Goal: Information Seeking & Learning: Check status

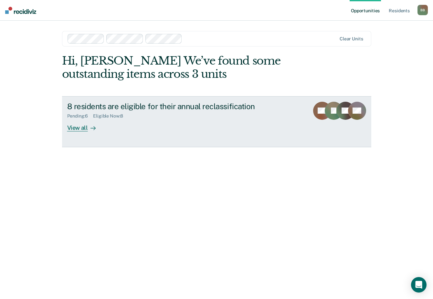
click at [81, 128] on div "View all" at bounding box center [85, 125] width 36 height 13
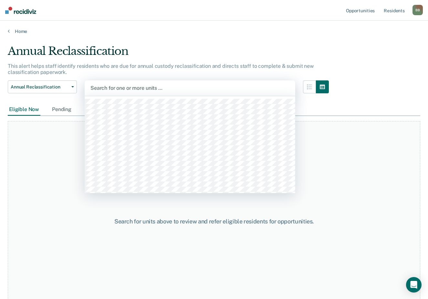
click at [109, 89] on div at bounding box center [190, 87] width 199 height 7
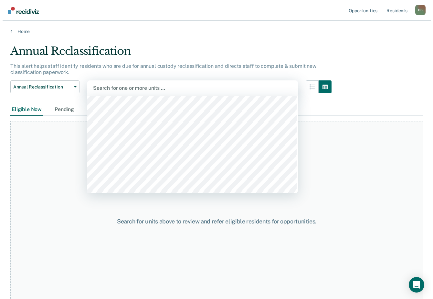
scroll to position [1616, 0]
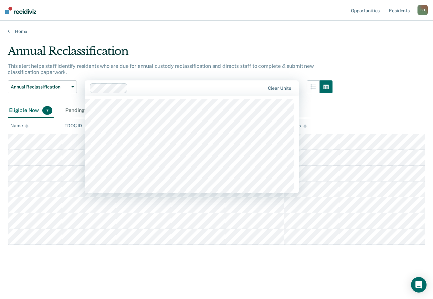
click at [136, 89] on div at bounding box center [198, 87] width 134 height 7
type input "m"
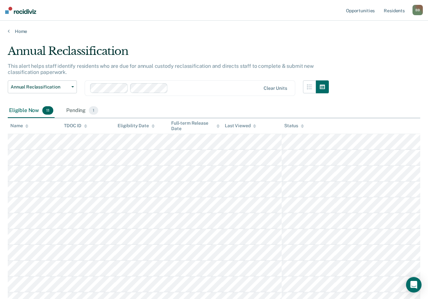
scroll to position [9, 0]
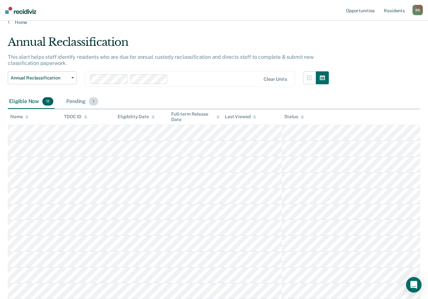
click at [81, 100] on div "Pending 1" at bounding box center [82, 102] width 35 height 14
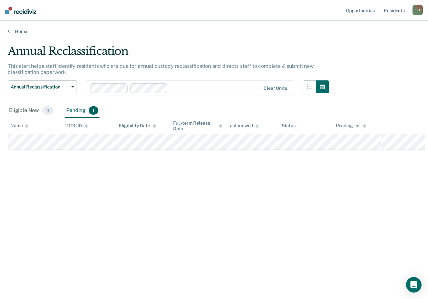
scroll to position [0, 0]
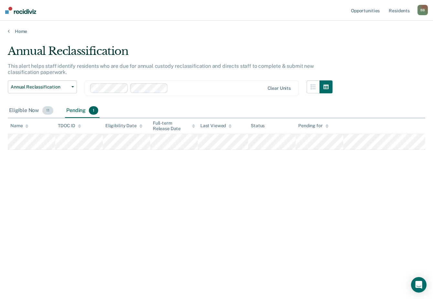
click at [25, 109] on div "Eligible Now 11" at bounding box center [31, 111] width 47 height 14
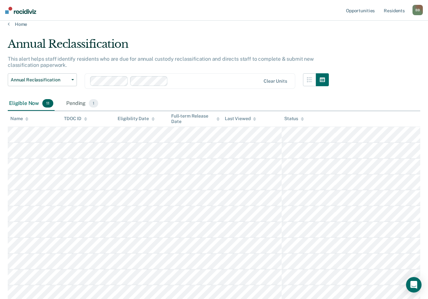
scroll to position [9, 0]
